Goal: Transaction & Acquisition: Subscribe to service/newsletter

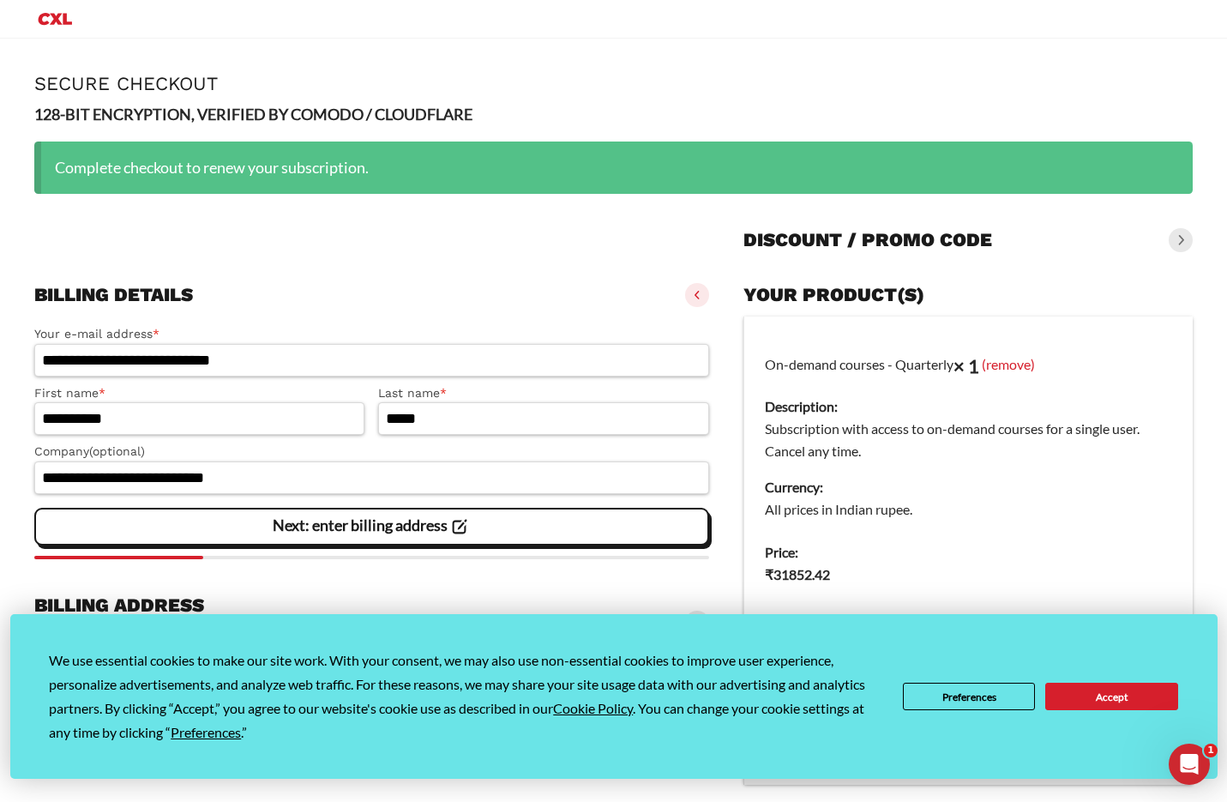
click at [695, 228] on div at bounding box center [371, 235] width 675 height 55
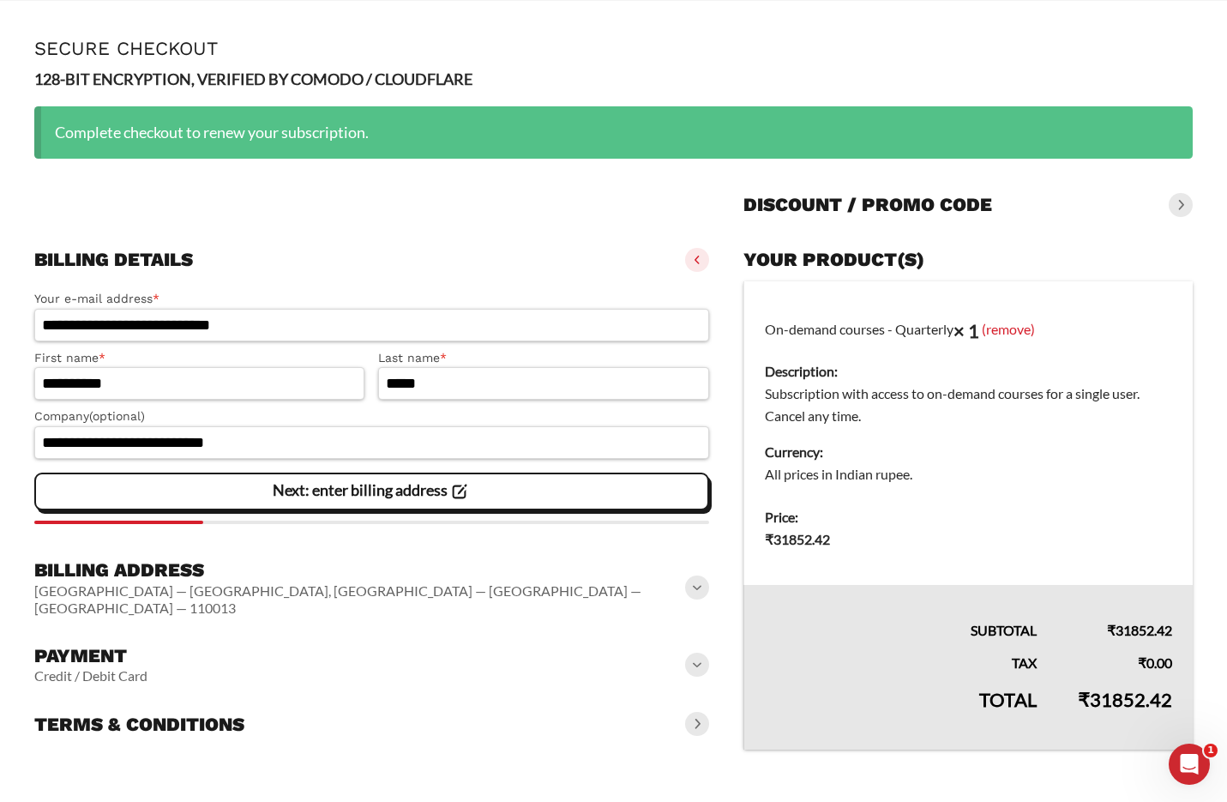
scroll to position [65, 0]
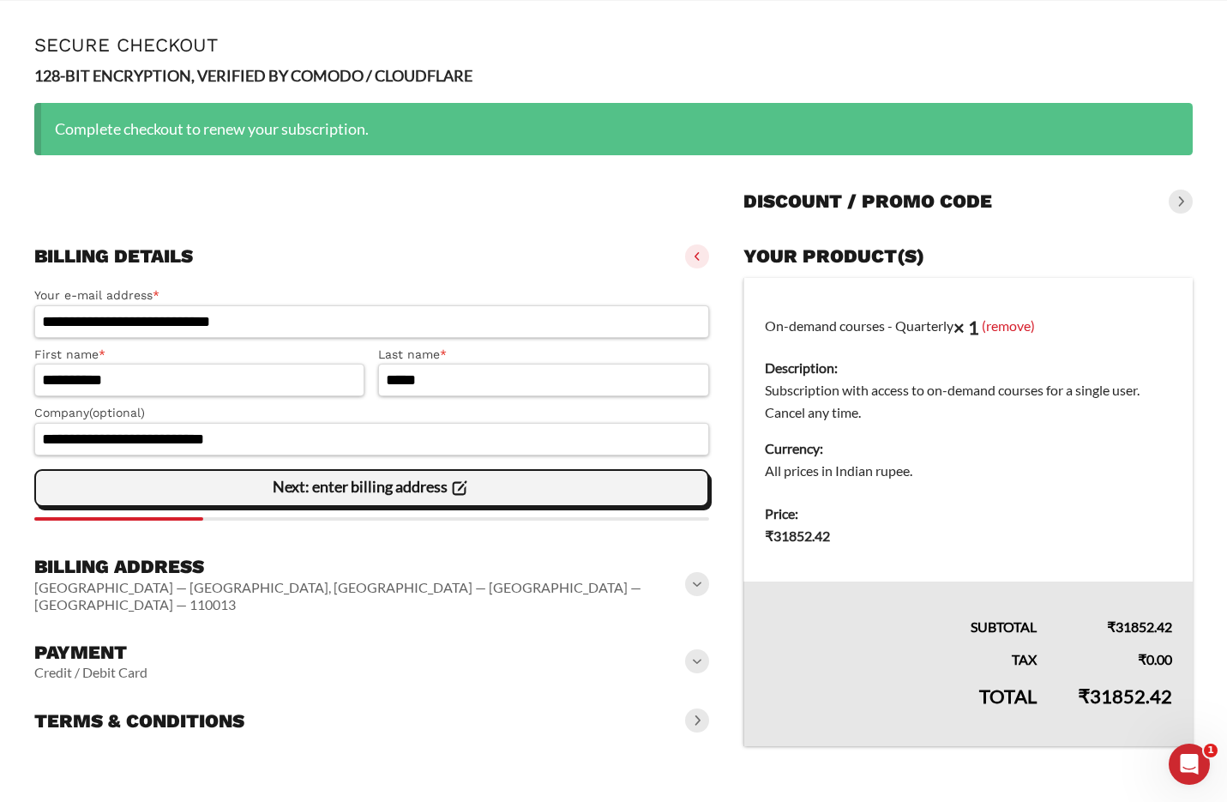
click at [0, 0] on slot "Next: enter billing address" at bounding box center [0, 0] width 0 height 0
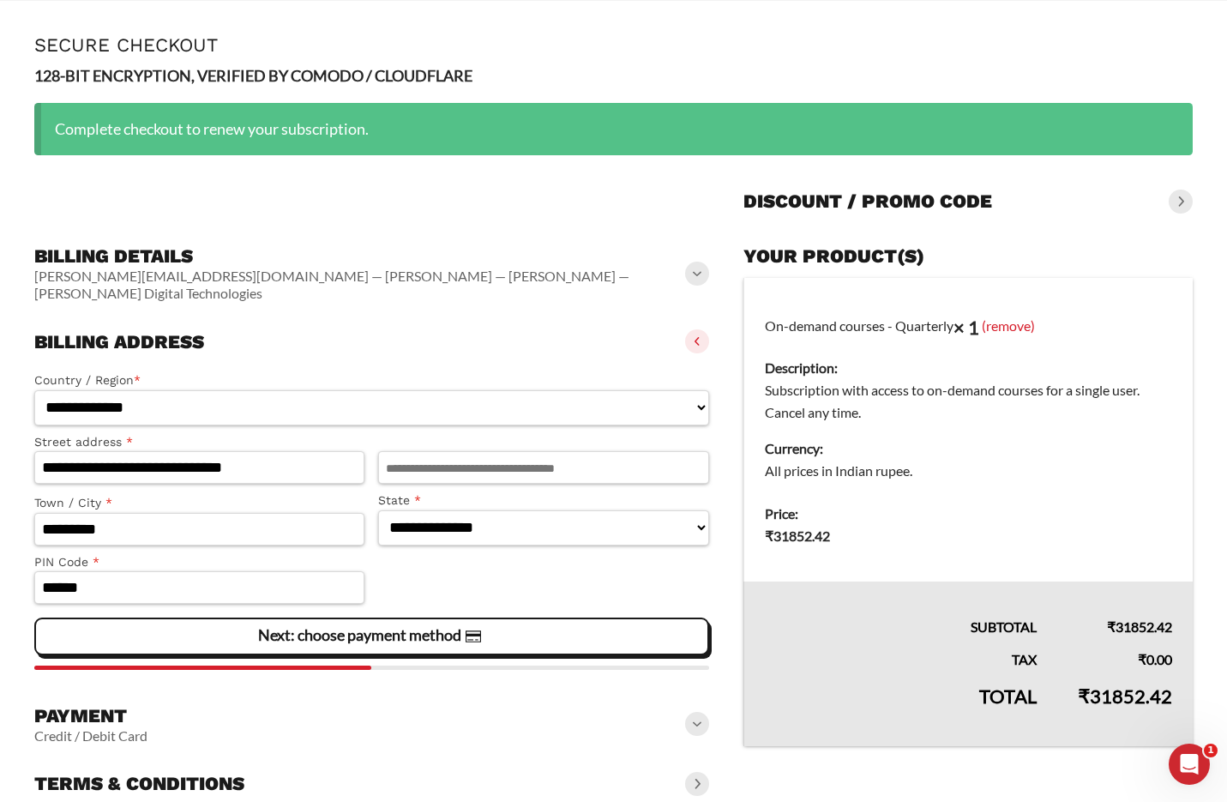
click at [721, 376] on form "**********" at bounding box center [613, 515] width 1158 height 582
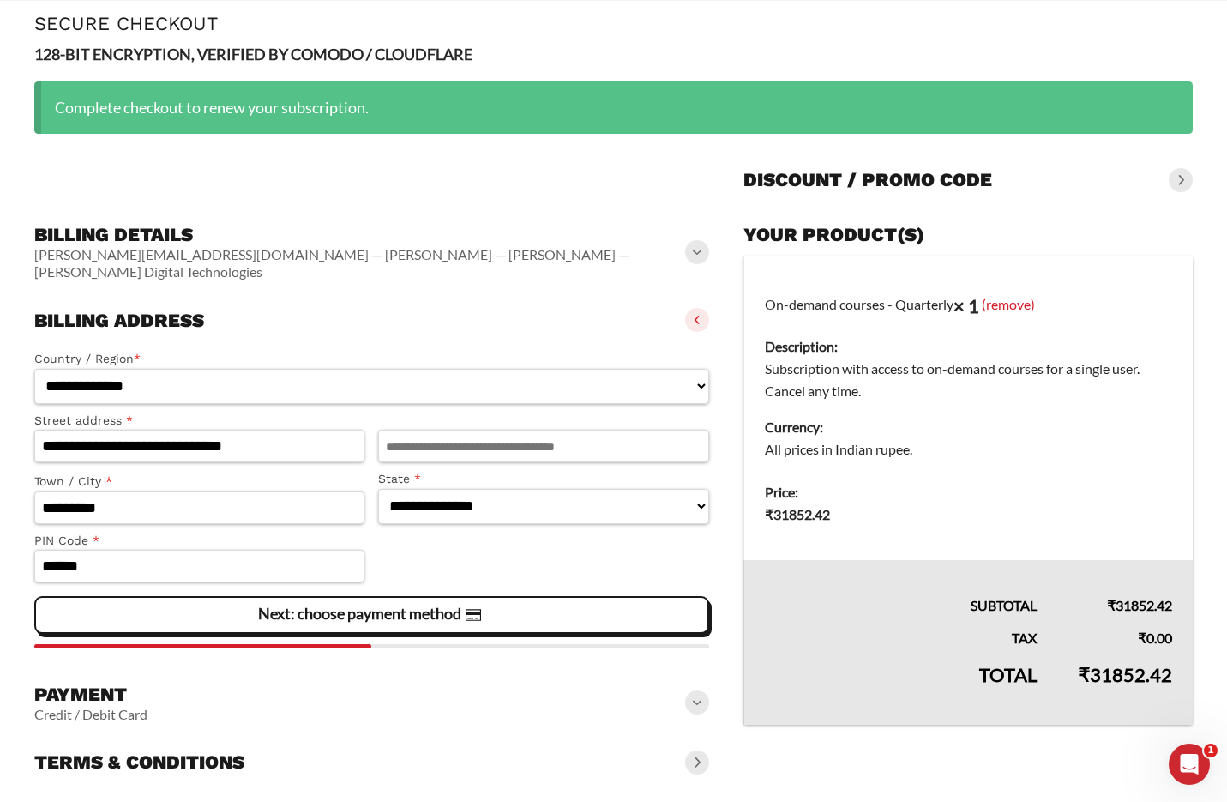
scroll to position [88, 0]
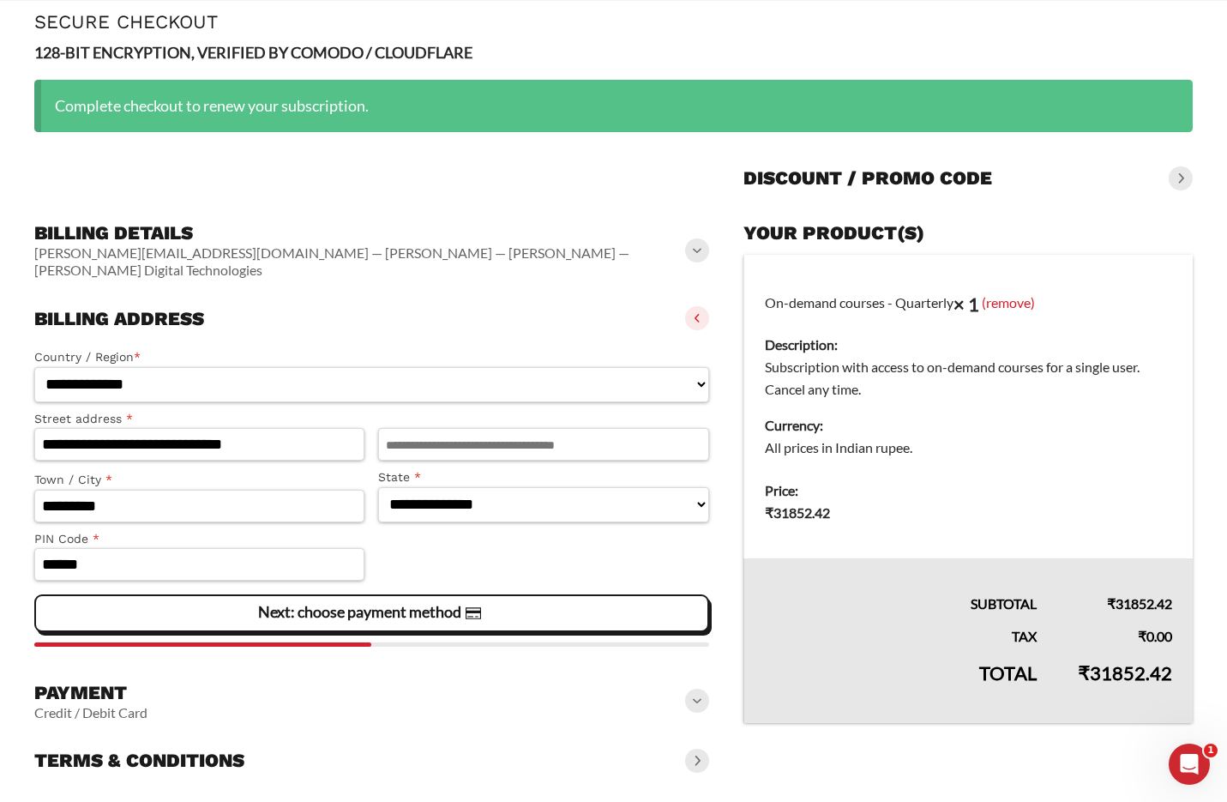
click at [589, 603] on div "Next: choose payment method" at bounding box center [371, 613] width 653 height 34
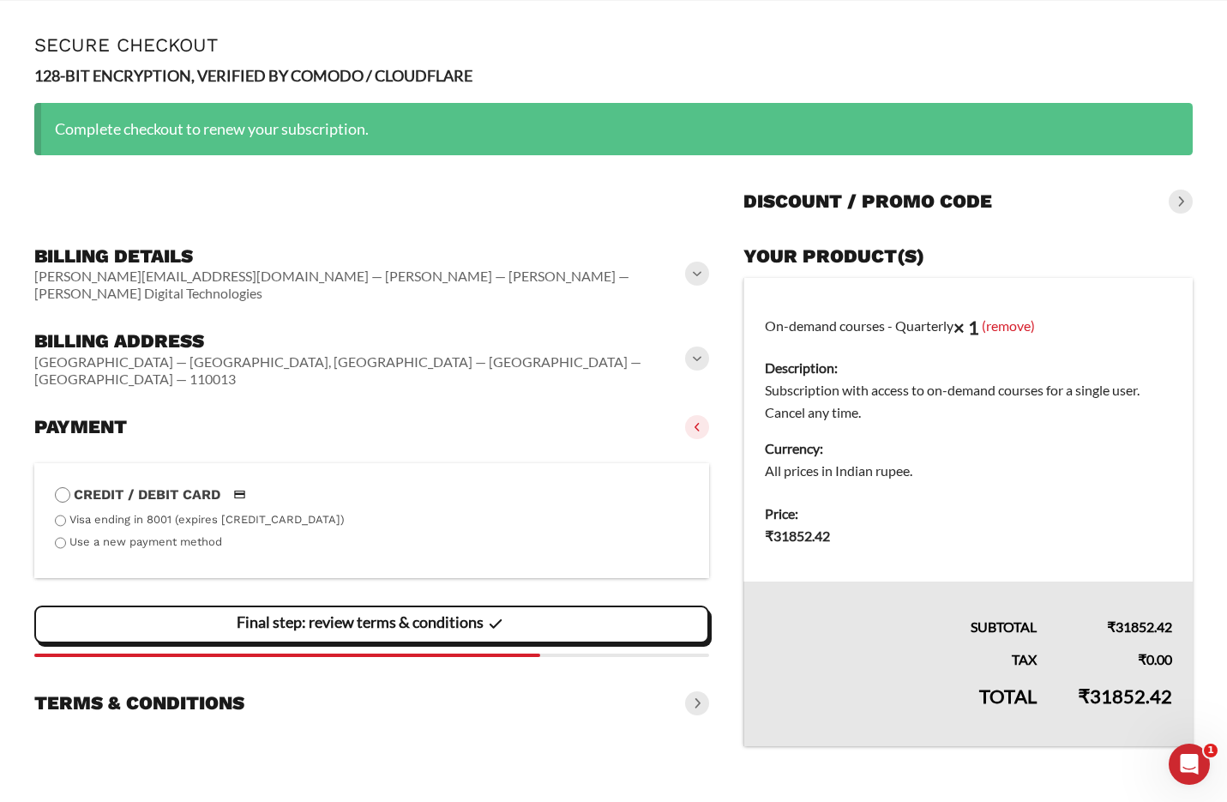
scroll to position [65, 0]
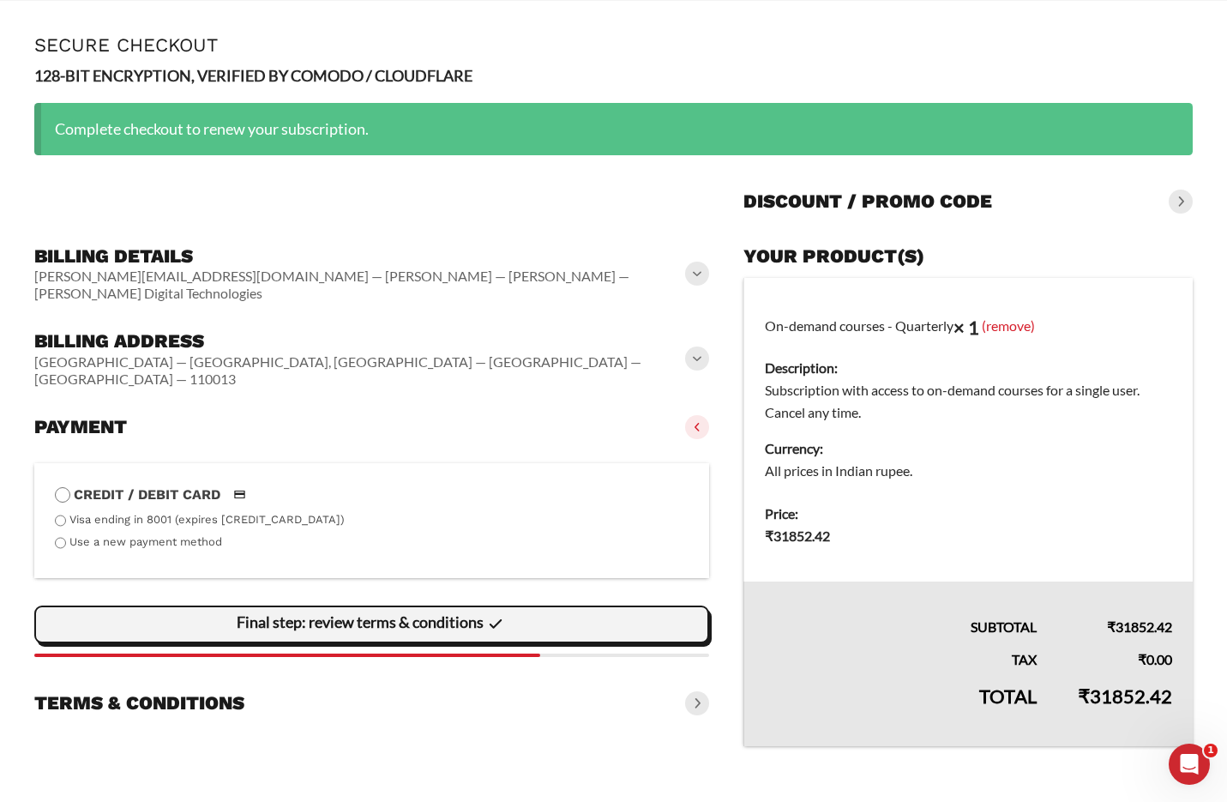
click at [538, 607] on div "Final step: review terms & conditions" at bounding box center [371, 624] width 653 height 34
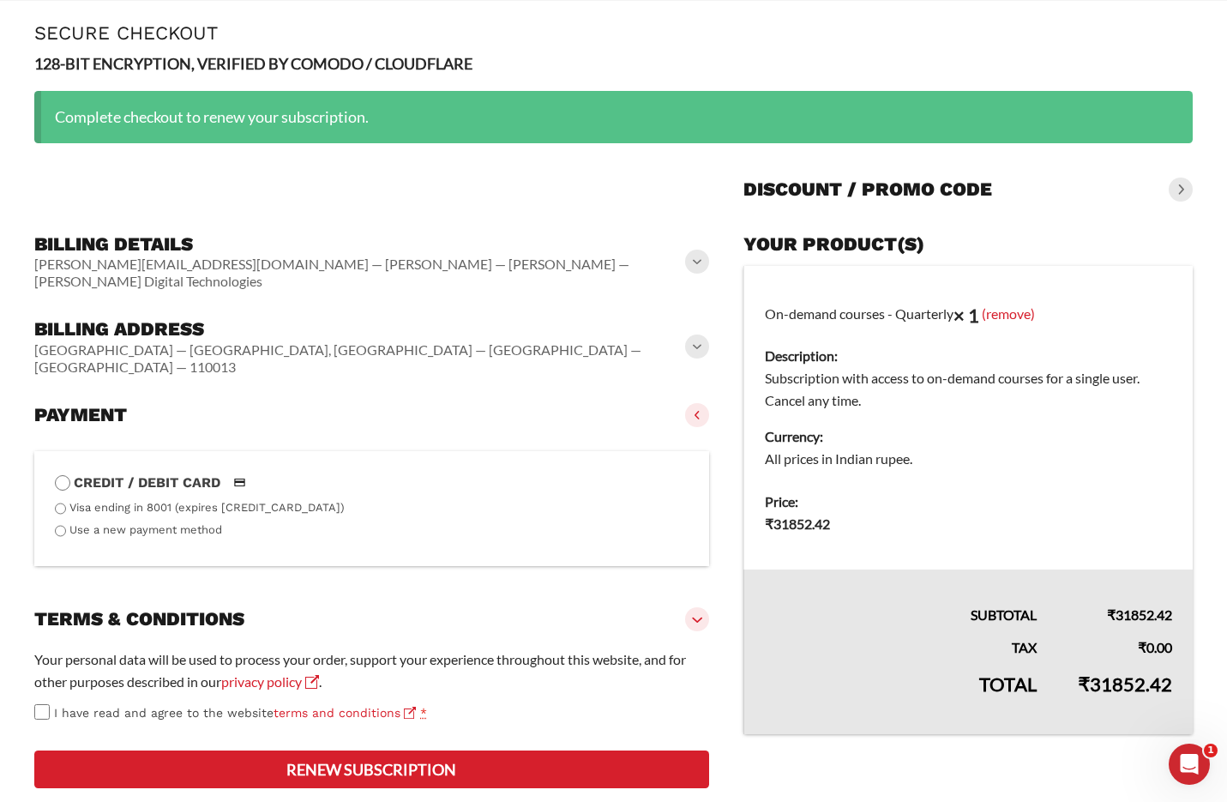
scroll to position [139, 0]
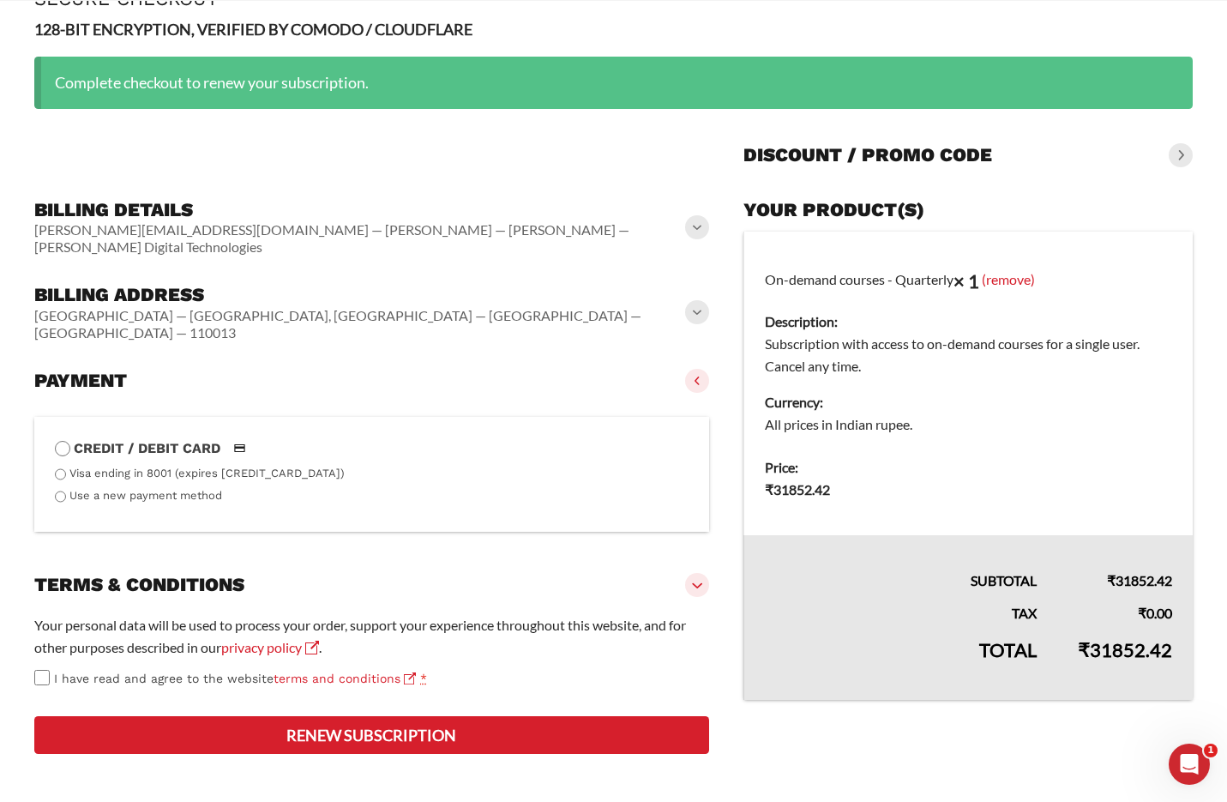
click at [620, 737] on button "Renew subscription" at bounding box center [371, 735] width 675 height 38
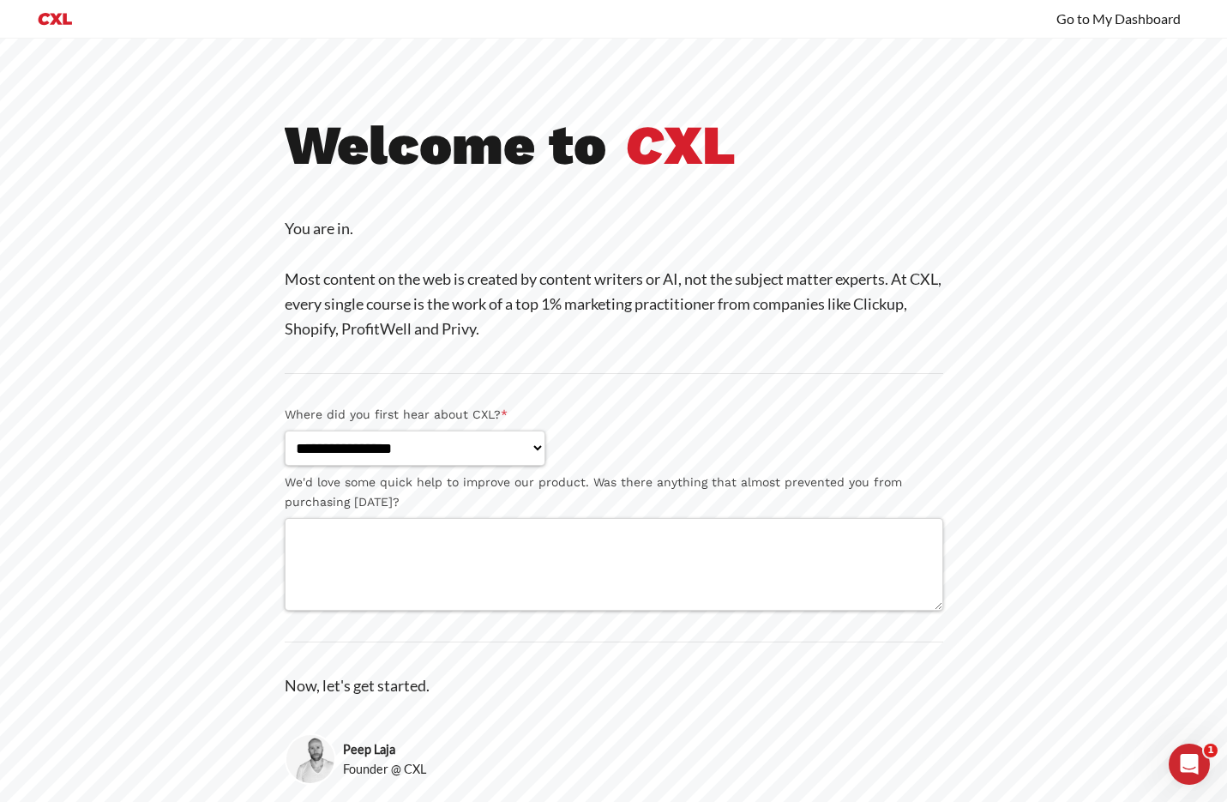
click at [934, 244] on p "You are in. Most content on the web is created by content writers or AI, not th…" at bounding box center [614, 278] width 659 height 125
click at [1131, 21] on link "Go to My Dashboard" at bounding box center [1118, 18] width 124 height 17
